Goal: Find specific page/section: Find specific page/section

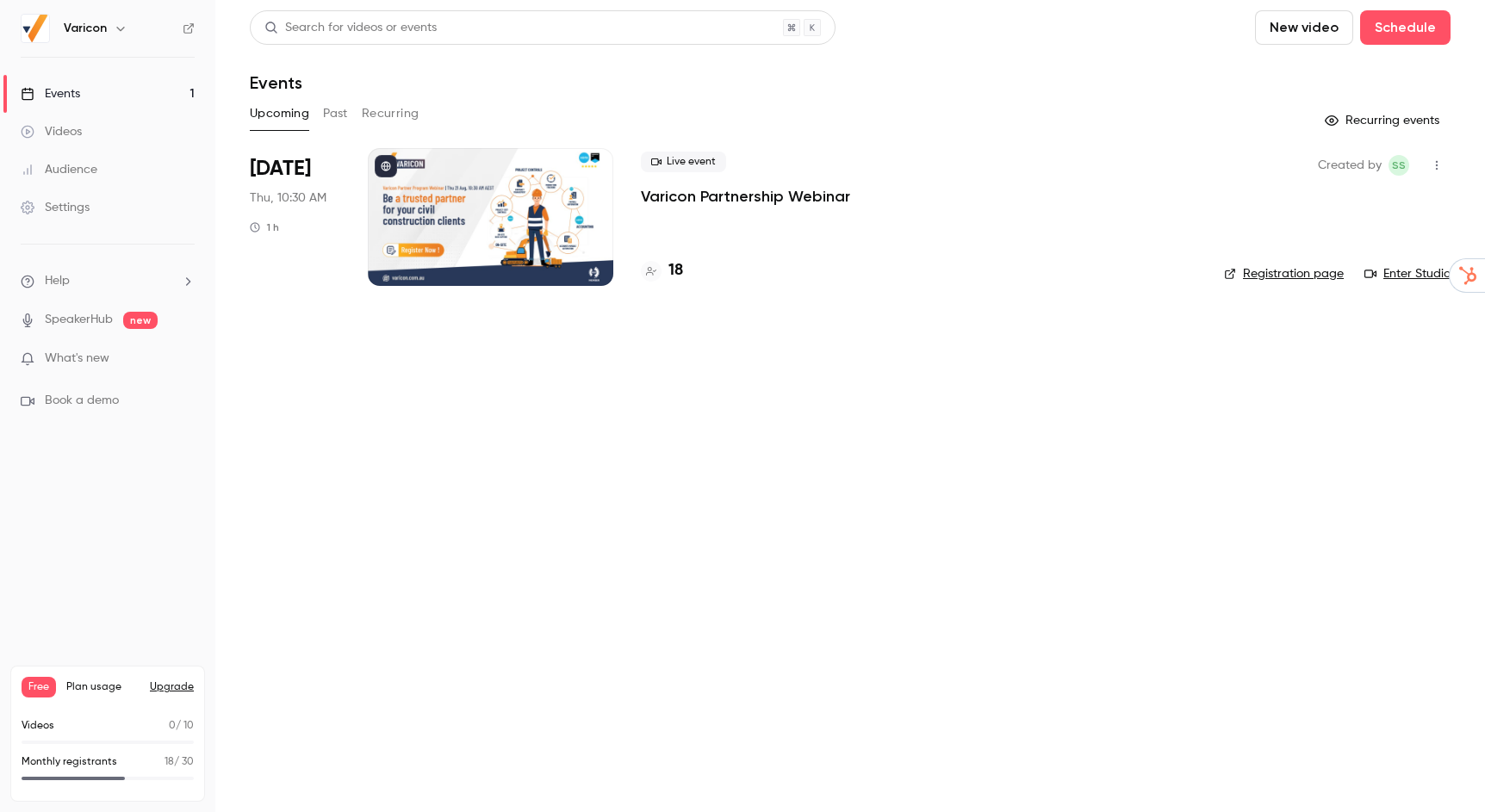
click at [423, 212] on div at bounding box center [491, 216] width 246 height 138
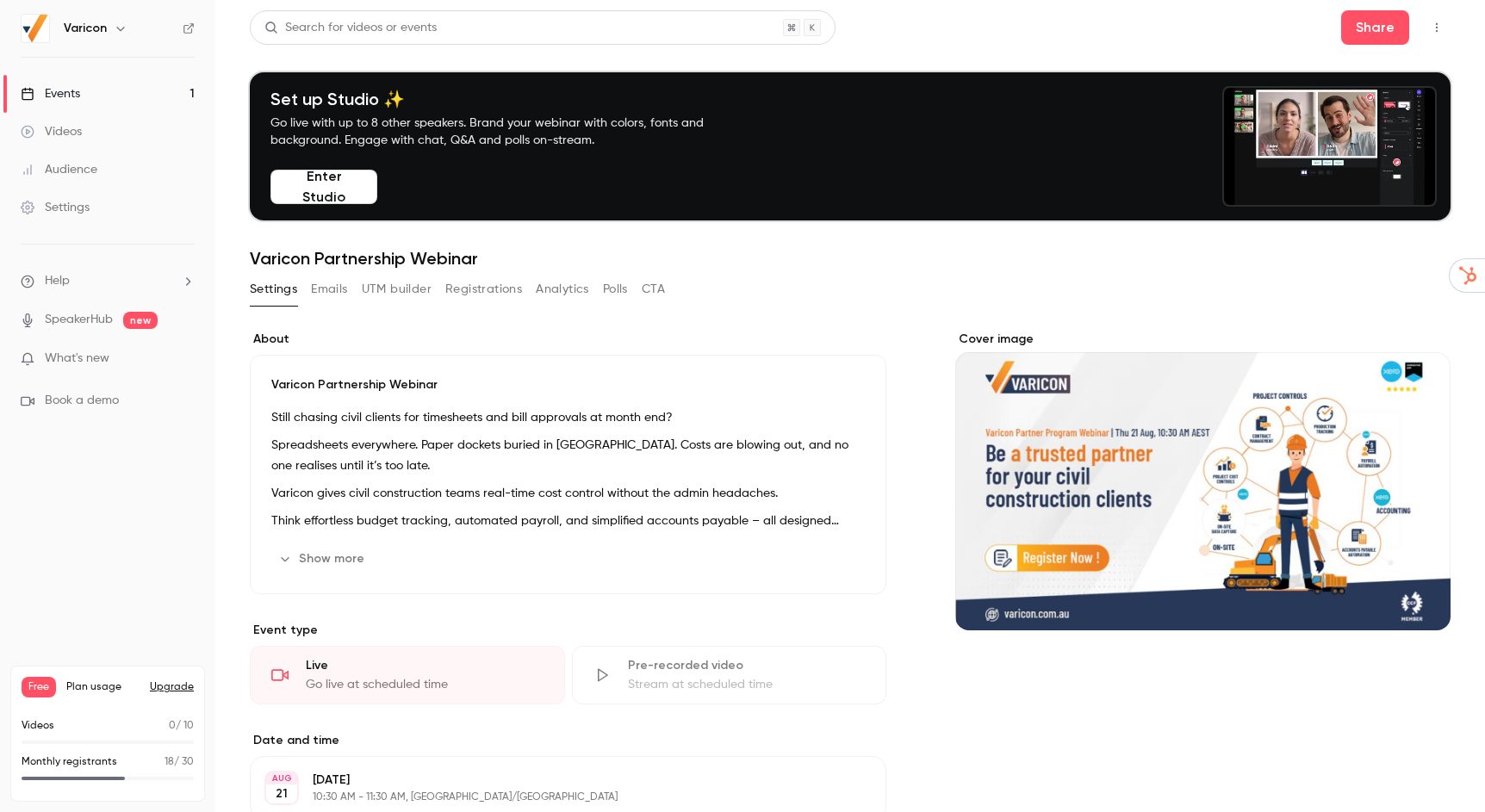
click at [501, 293] on button "Registrations" at bounding box center [483, 289] width 77 height 28
